Goal: Transaction & Acquisition: Purchase product/service

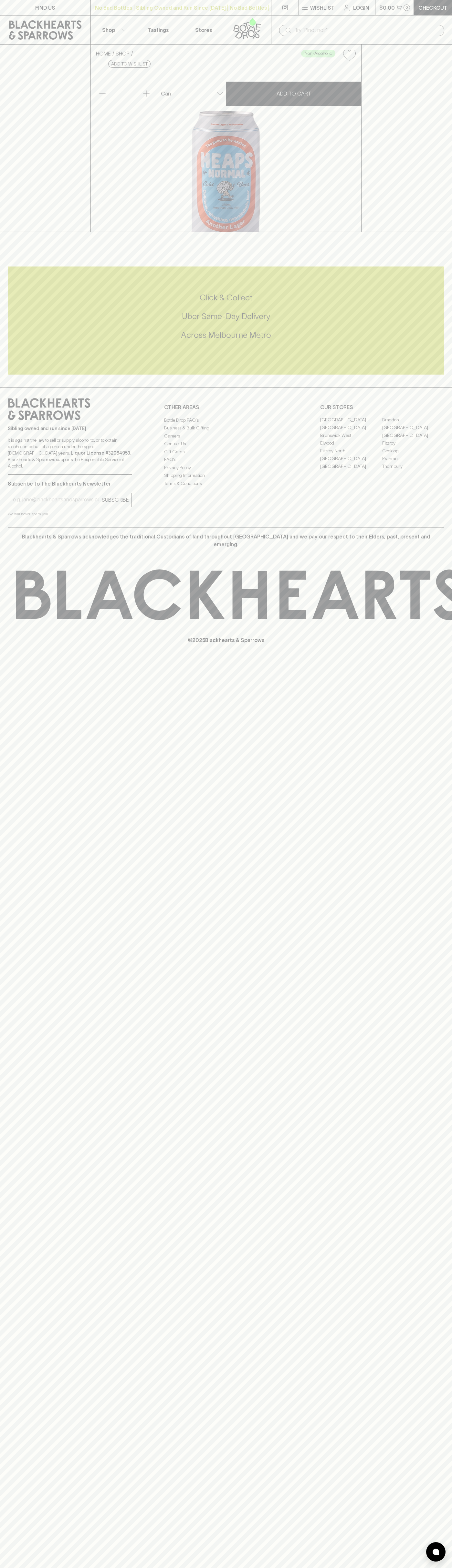
click at [336, 12] on button "Wishlist" at bounding box center [318, 8] width 39 height 15
click at [424, 71] on div at bounding box center [226, 784] width 452 height 1568
click at [348, 1568] on html "FIND US | No Bad Bottles | Sibling Owned and Run Since 2006 | No Bad Bottles | …" at bounding box center [226, 784] width 452 height 1568
click at [27, 69] on div at bounding box center [226, 784] width 452 height 1568
